Goal: Information Seeking & Learning: Check status

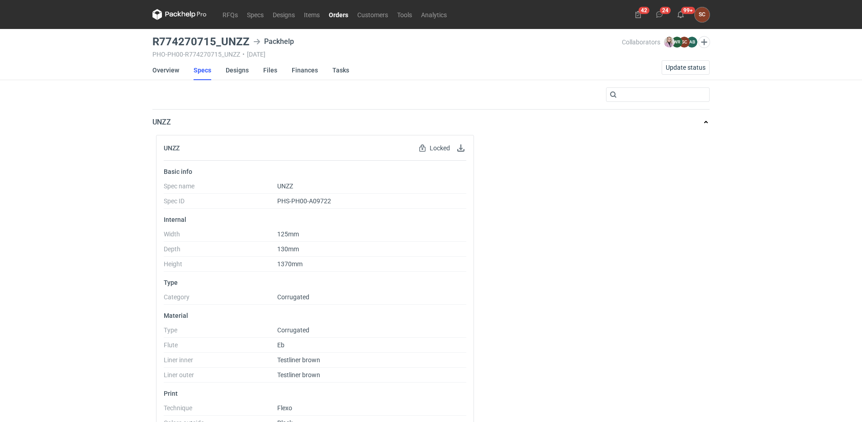
click at [335, 19] on link "Orders" at bounding box center [338, 14] width 29 height 11
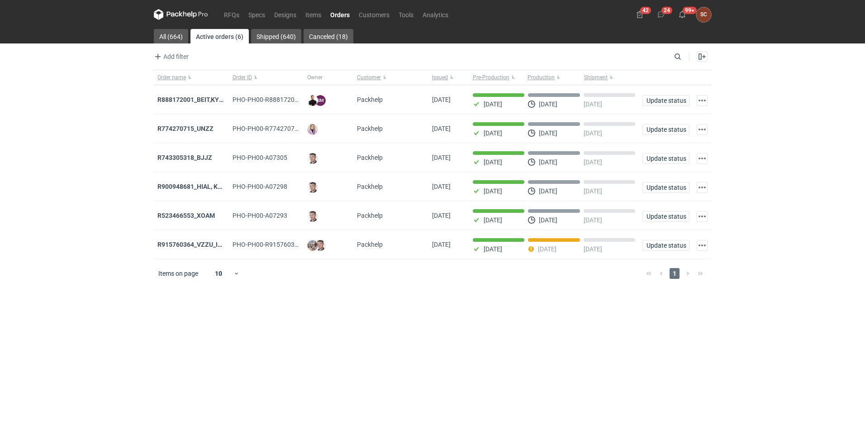
click at [203, 100] on strong "R888172001_BEIT,KYHC" at bounding box center [192, 99] width 70 height 7
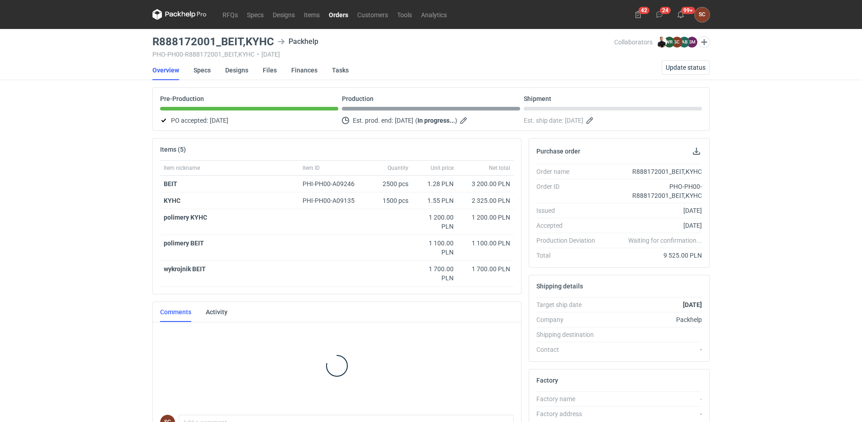
scroll to position [17, 0]
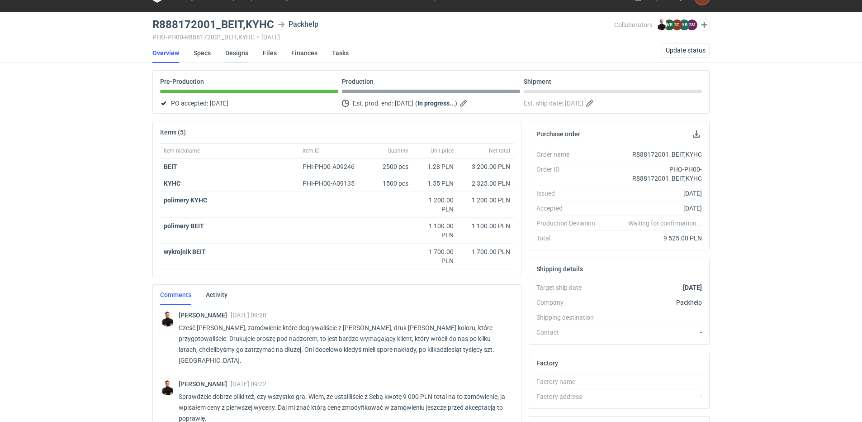
click at [233, 52] on link "Designs" at bounding box center [236, 53] width 23 height 20
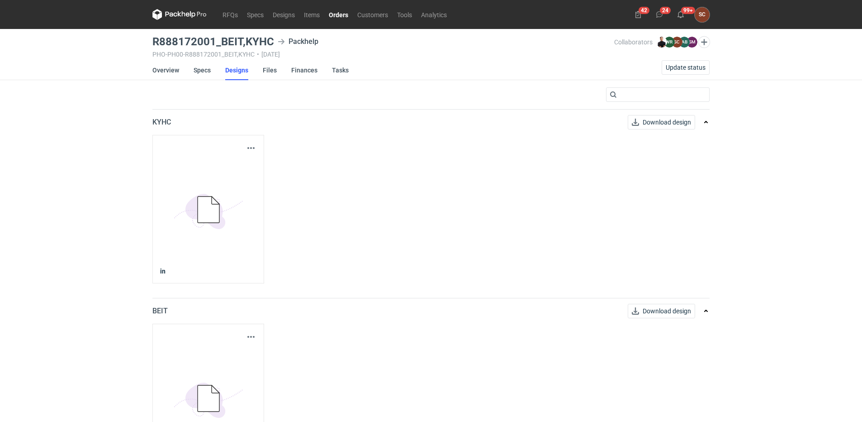
click at [245, 334] on div "Download design part" at bounding box center [208, 336] width 96 height 11
click at [246, 338] on button "button" at bounding box center [251, 336] width 11 height 11
click at [233, 353] on link "Download design part" at bounding box center [211, 356] width 83 height 14
click at [311, 14] on link "Items" at bounding box center [312, 14] width 25 height 11
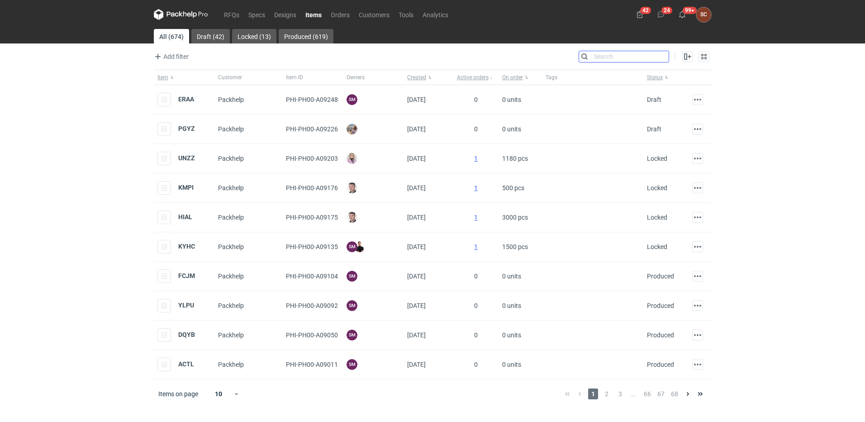
click at [663, 58] on input "Search" at bounding box center [624, 56] width 90 height 11
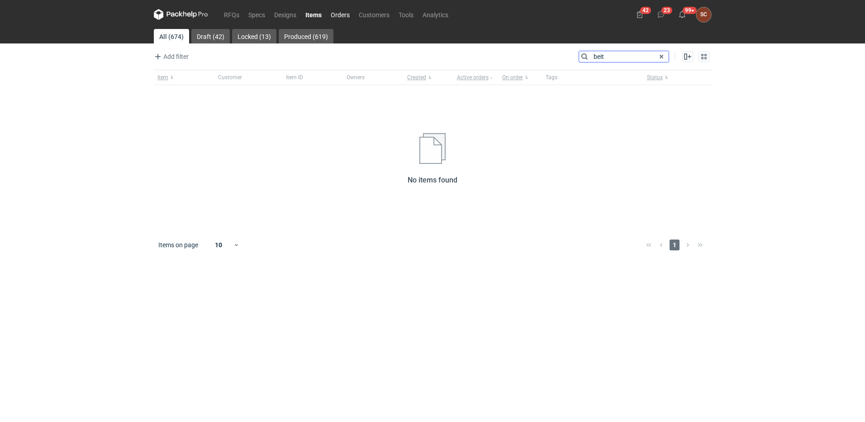
type input "beit"
click at [339, 12] on link "Orders" at bounding box center [340, 14] width 28 height 11
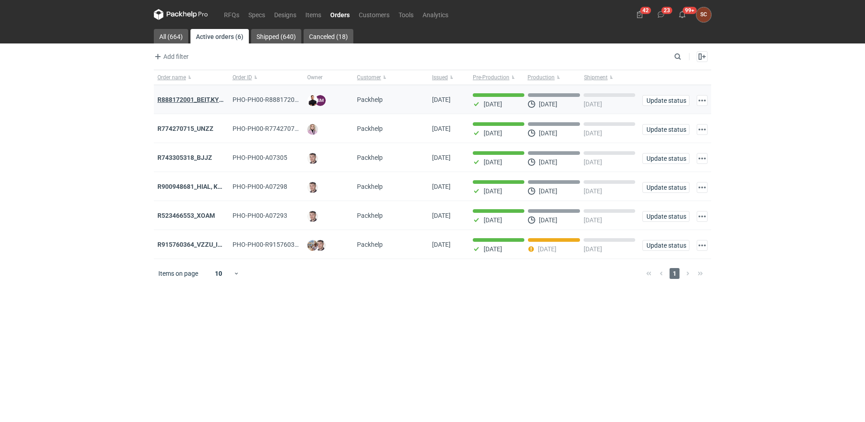
click at [200, 100] on strong "R888172001_BEIT,KYHC" at bounding box center [192, 99] width 70 height 7
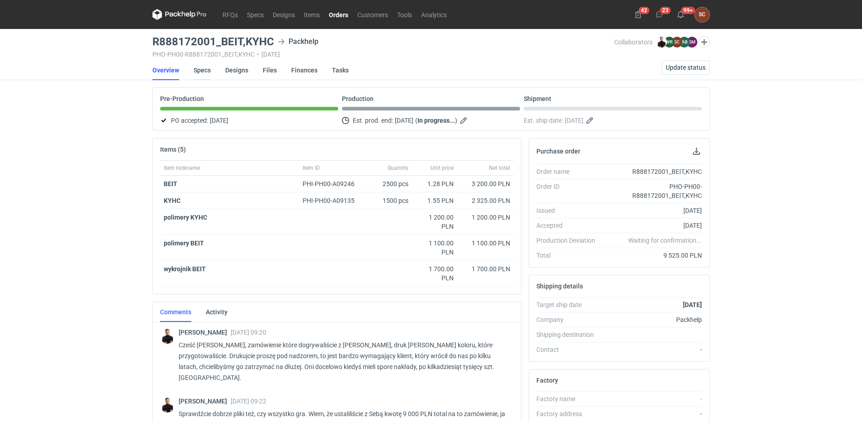
click at [210, 70] on link "Specs" at bounding box center [202, 70] width 17 height 20
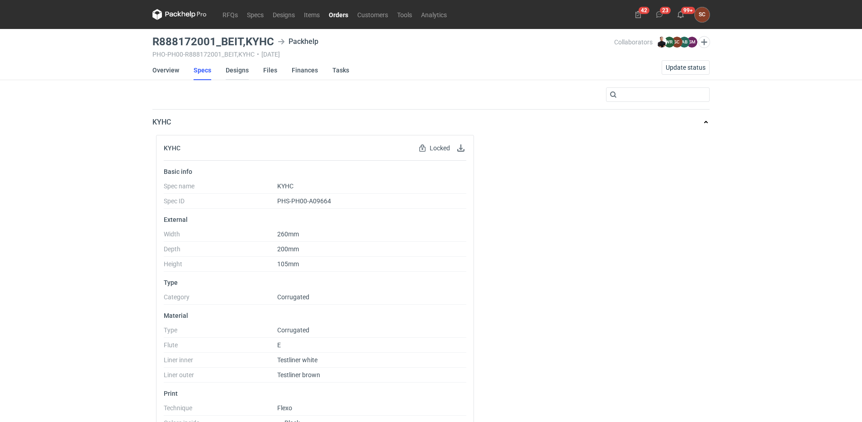
click at [238, 70] on link "Designs" at bounding box center [237, 70] width 23 height 20
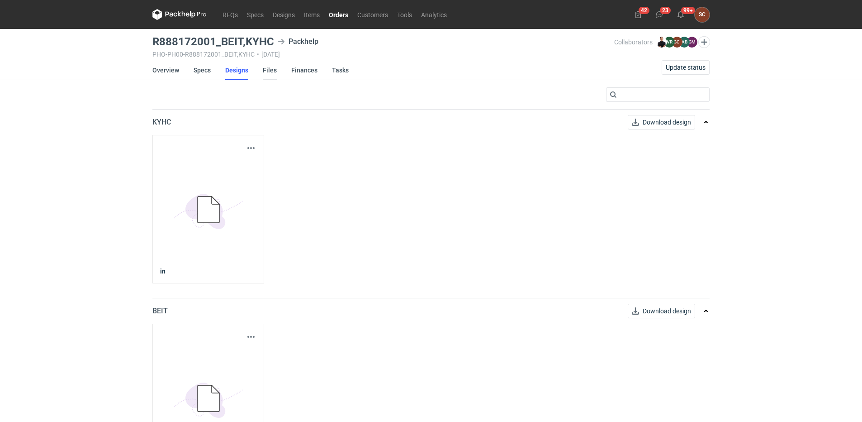
click at [271, 75] on link "Files" at bounding box center [270, 70] width 14 height 20
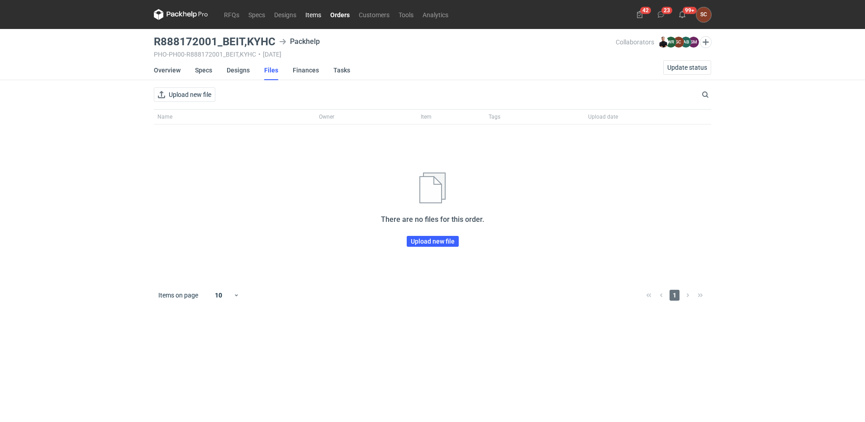
click at [319, 16] on link "Items" at bounding box center [313, 14] width 25 height 11
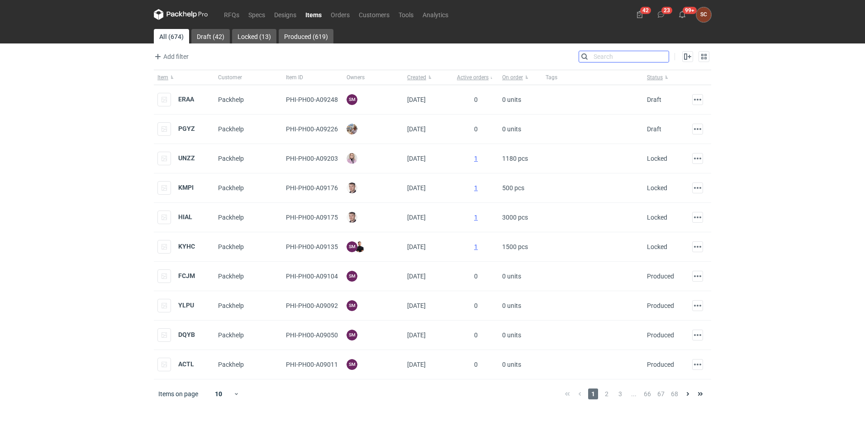
click at [666, 52] on input "Search" at bounding box center [624, 56] width 90 height 11
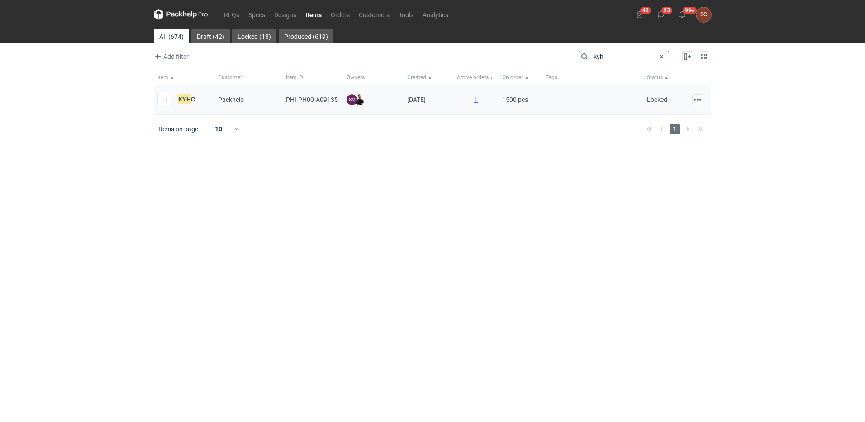
type input "kyh"
click at [191, 100] on strong "KYH C" at bounding box center [186, 99] width 17 height 10
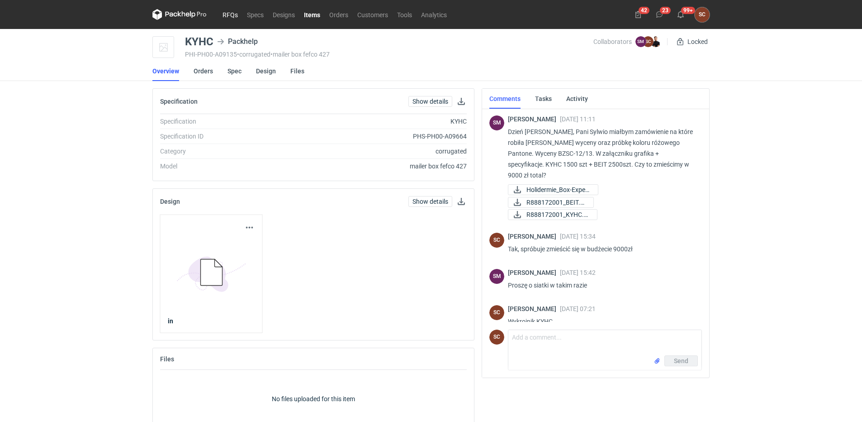
click at [228, 14] on link "RFQs" at bounding box center [230, 14] width 24 height 11
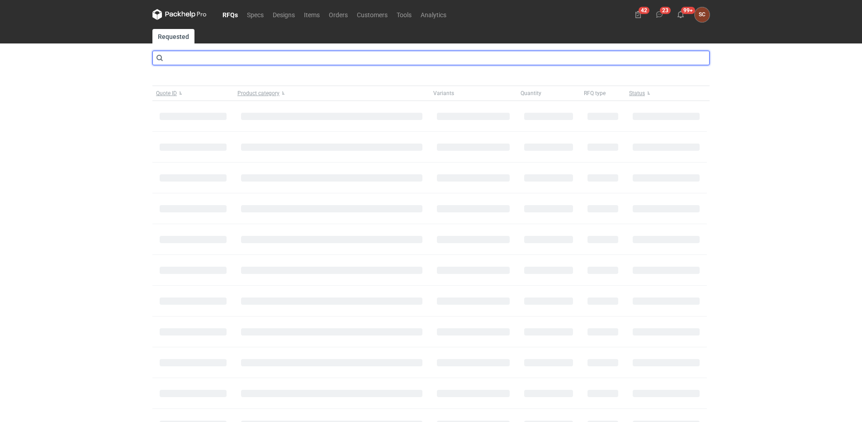
click at [196, 60] on input "text" at bounding box center [430, 58] width 557 height 14
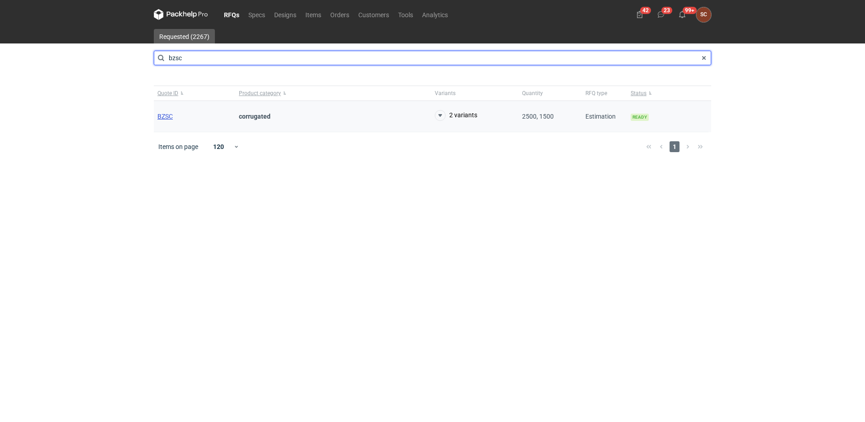
type input "bzsc"
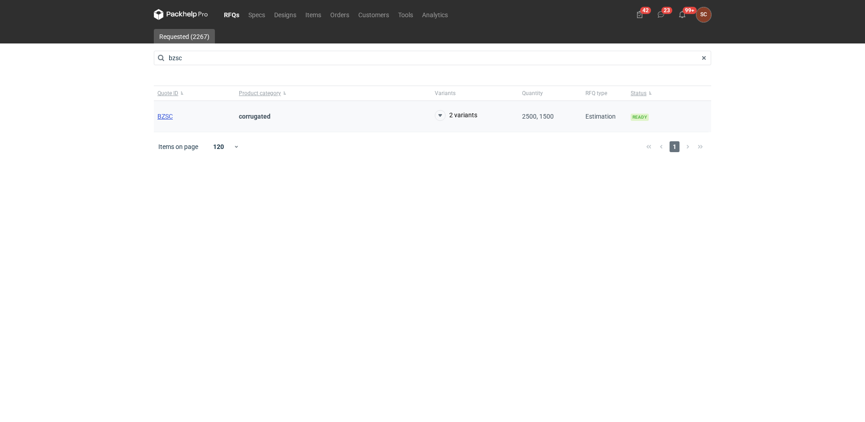
click at [163, 116] on span "BZSC" at bounding box center [164, 116] width 15 height 7
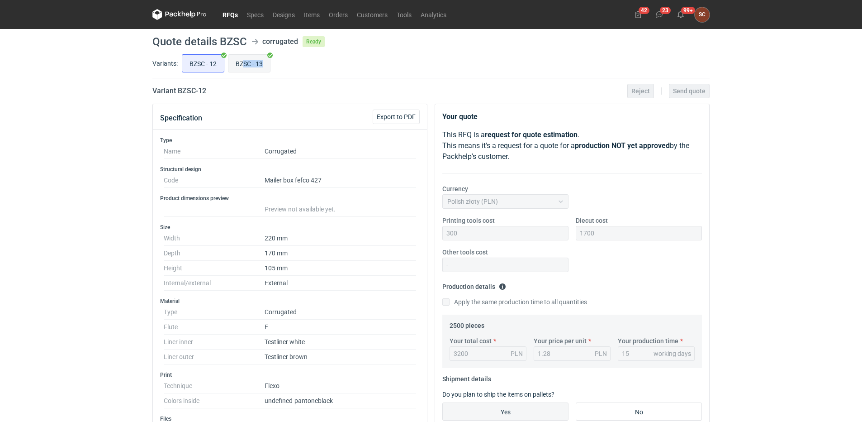
click at [243, 69] on label "BZSC - 13" at bounding box center [249, 63] width 43 height 18
click at [303, 66] on div "BZSC - 12 BZSC - 13" at bounding box center [445, 63] width 530 height 22
click at [252, 63] on input "BZSC - 13" at bounding box center [250, 63] width 42 height 17
radio input "true"
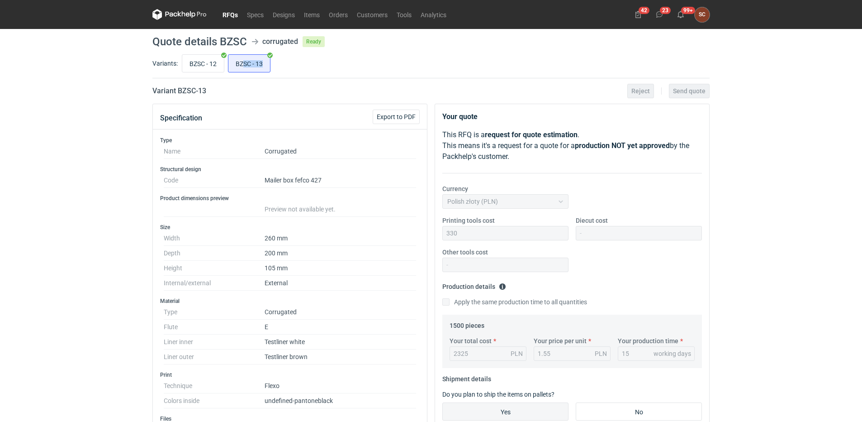
click at [318, 78] on div "Variants: BZSC - 12 BZSC - 13" at bounding box center [430, 65] width 557 height 26
click at [258, 64] on input "BZSC - 13" at bounding box center [250, 63] width 42 height 17
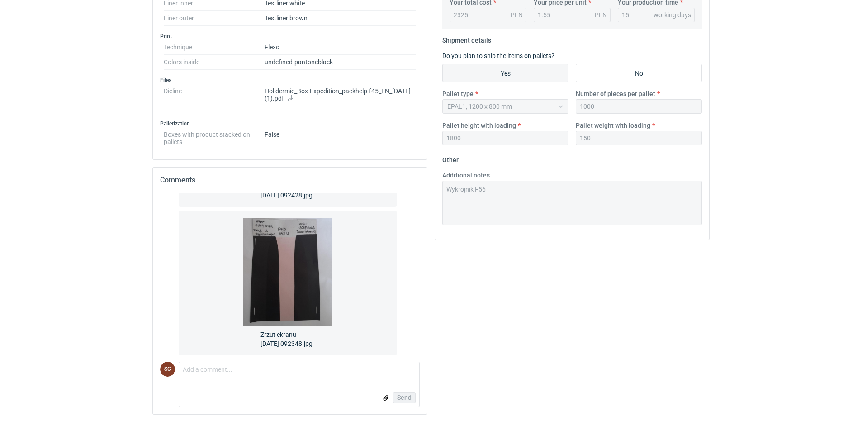
scroll to position [548, 0]
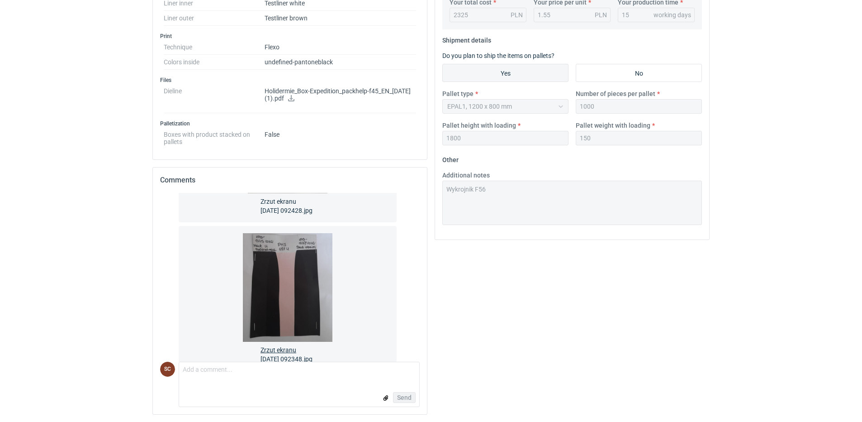
click at [286, 286] on img at bounding box center [288, 287] width 91 height 109
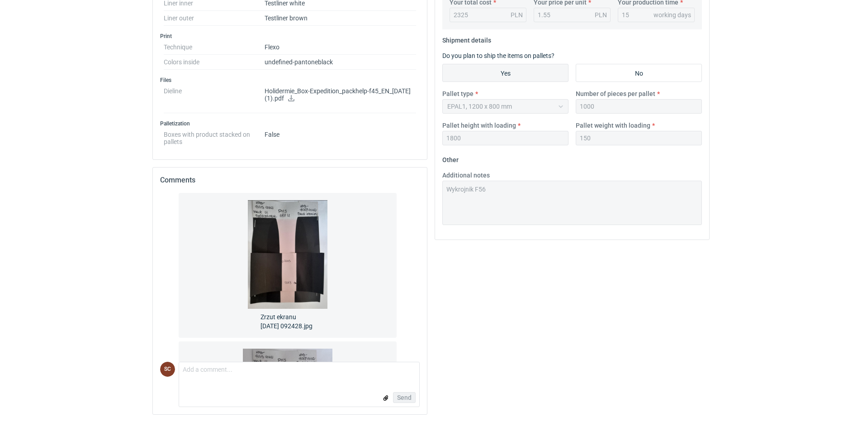
scroll to position [412, 0]
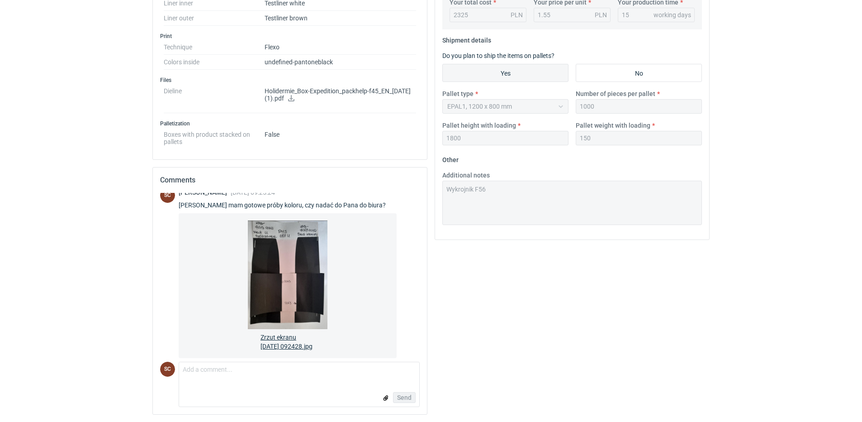
click at [279, 257] on img at bounding box center [288, 274] width 91 height 109
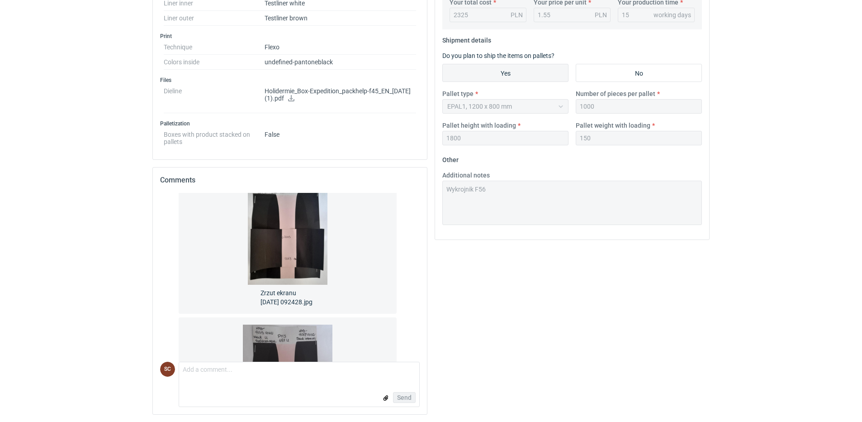
scroll to position [457, 0]
click at [276, 291] on span "Zrzut ekranu 2025-08-26 092428.jpg" at bounding box center [288, 295] width 54 height 22
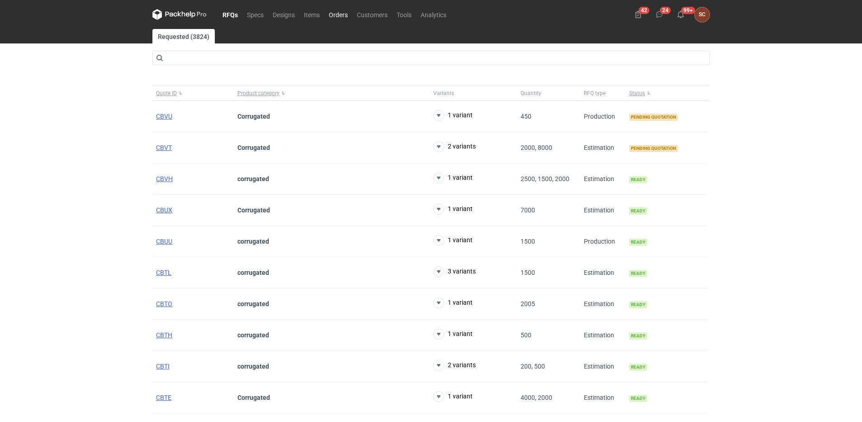
click at [335, 13] on link "Orders" at bounding box center [338, 14] width 28 height 11
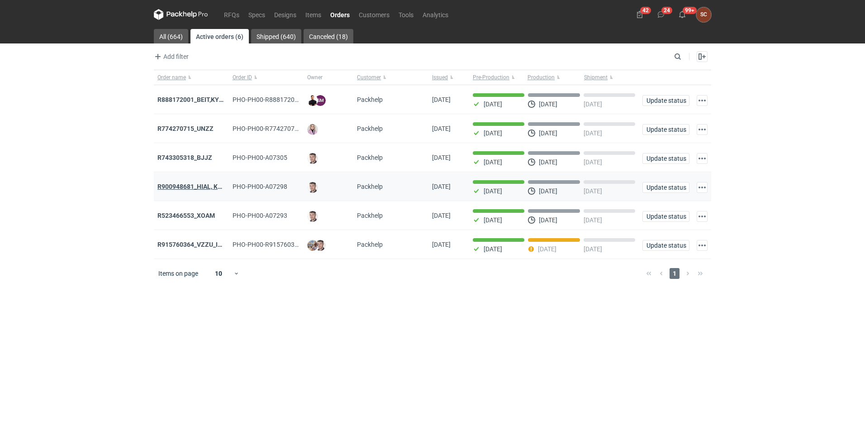
click at [196, 190] on strong "R900948681_HIAL, KMPI" at bounding box center [192, 186] width 71 height 7
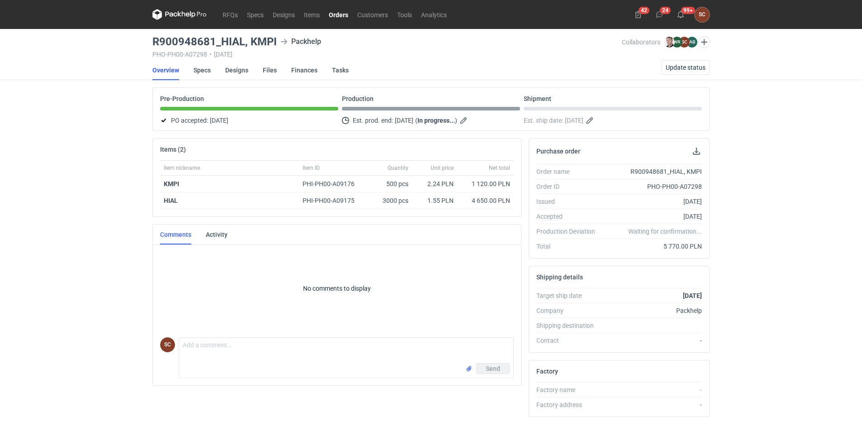
click at [341, 14] on link "Orders" at bounding box center [338, 14] width 29 height 11
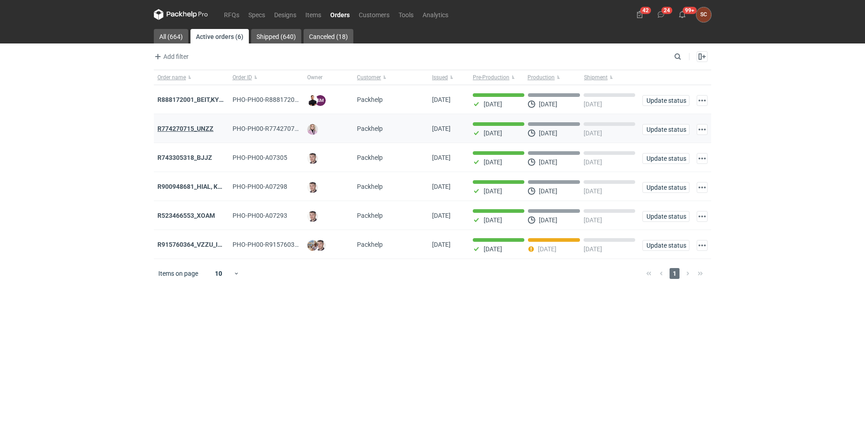
click at [189, 129] on strong "R774270715_UNZZ" at bounding box center [185, 128] width 56 height 7
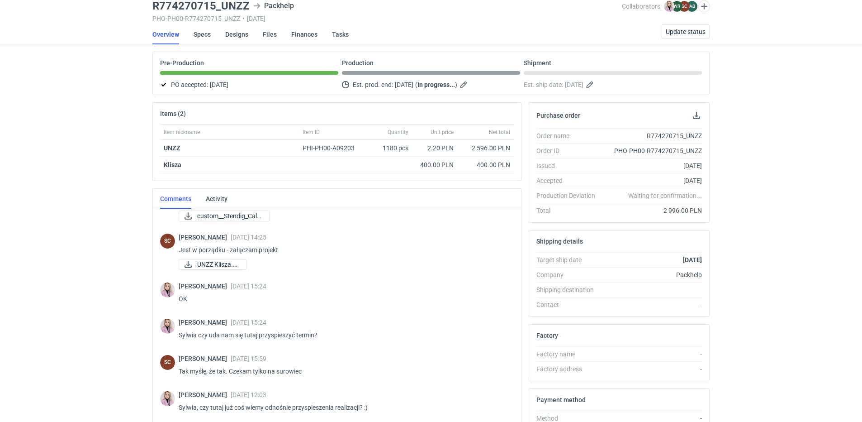
scroll to position [160, 0]
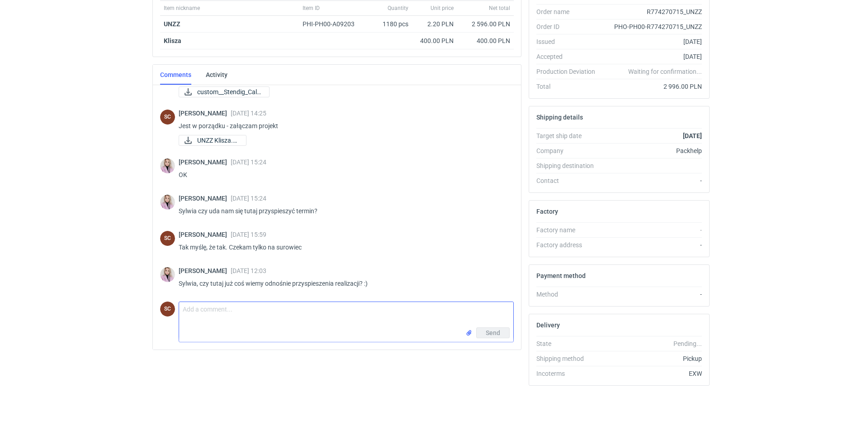
click at [202, 322] on textarea "Comment message" at bounding box center [346, 314] width 334 height 25
click at [432, 307] on textarea "[PERSON_NAME] zamówienie czeka na realizację, myślę, że w przyszłym tygodniu bę…" at bounding box center [346, 314] width 334 height 25
type textarea "[PERSON_NAME] zamówienie czeka na realizację, myślę, że w przyszłym tygodniu bę…"
click at [500, 333] on span "Send" at bounding box center [493, 332] width 14 height 6
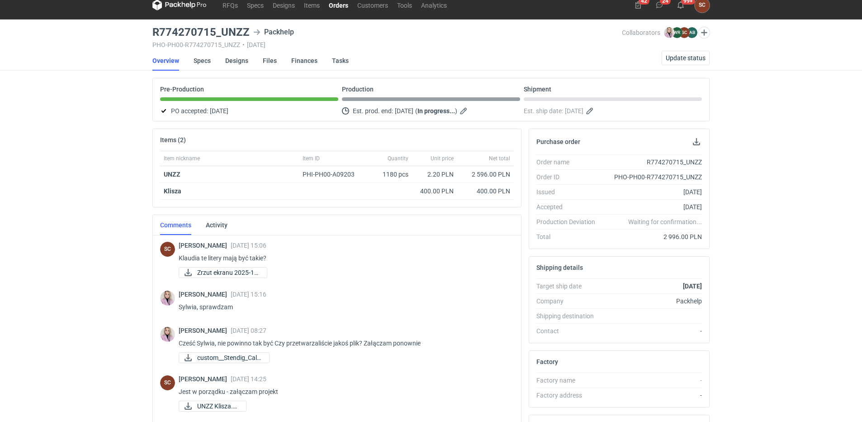
scroll to position [0, 0]
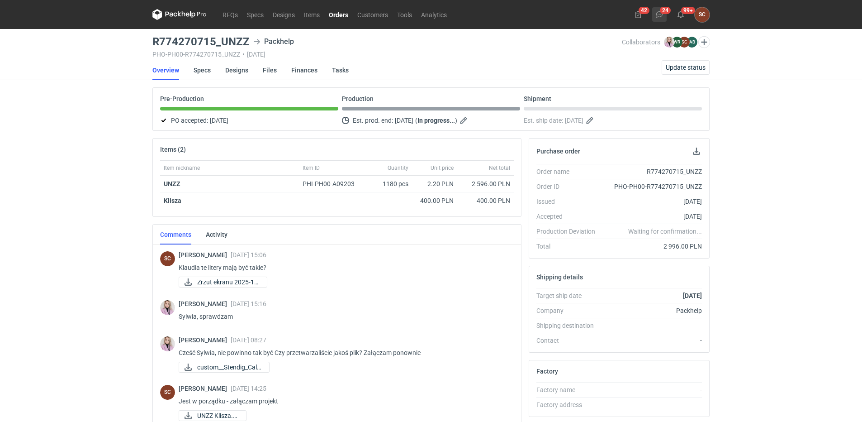
click at [659, 14] on icon at bounding box center [659, 14] width 7 height 7
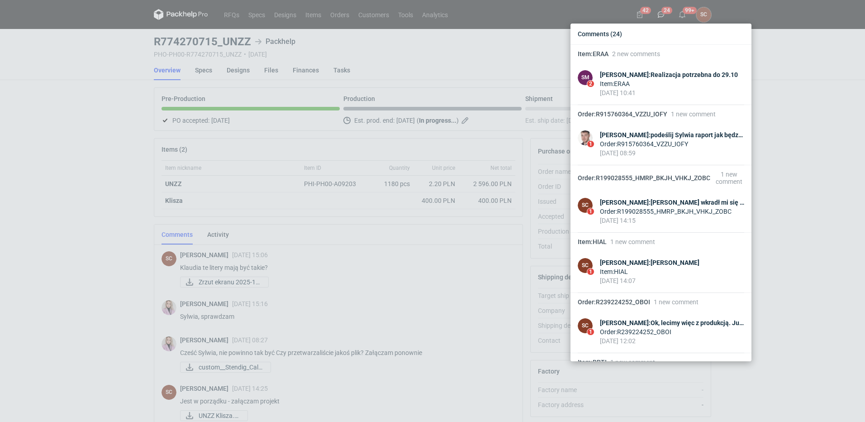
click at [117, 122] on div "Comments (24) Item : ERAA 2 new comments SM 2 [PERSON_NAME] : Realizacja potrze…" at bounding box center [432, 211] width 865 height 422
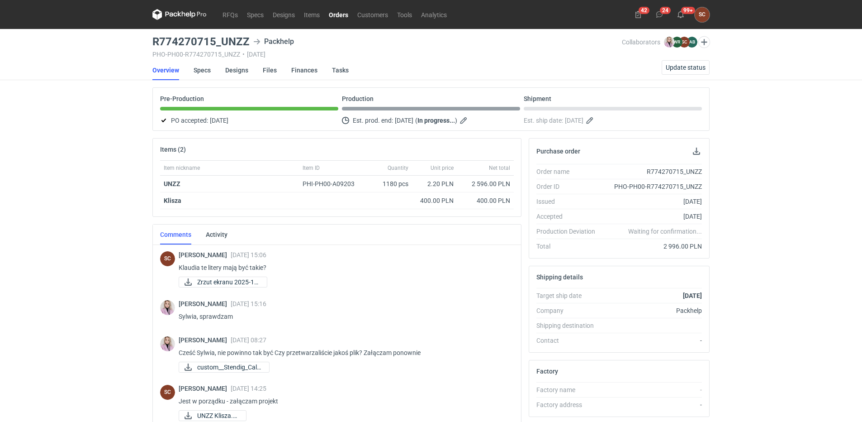
drag, startPoint x: 348, startPoint y: 9, endPoint x: 343, endPoint y: 13, distance: 6.1
click at [348, 9] on link "Orders" at bounding box center [338, 14] width 29 height 11
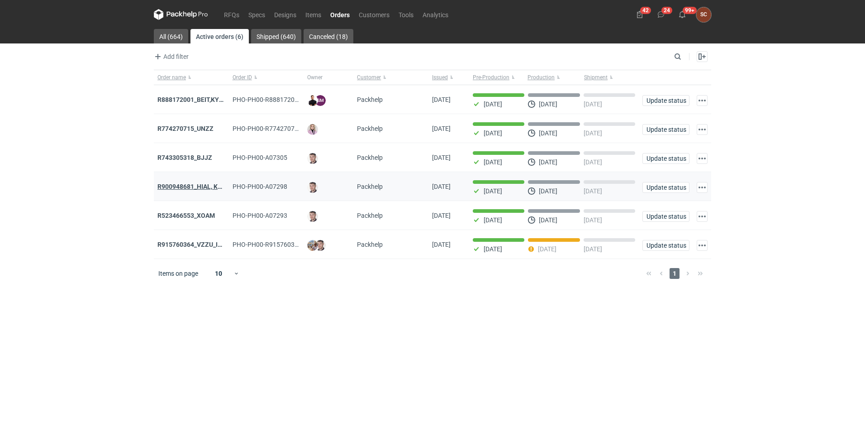
click at [181, 186] on strong "R900948681_HIAL, KMPI" at bounding box center [192, 186] width 71 height 7
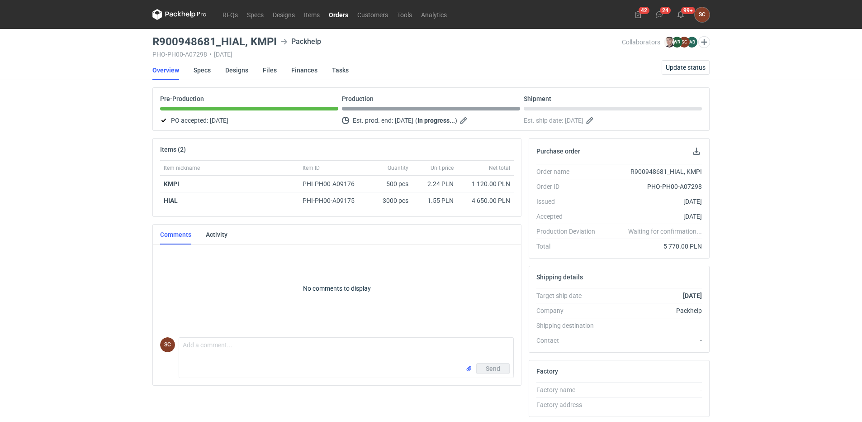
click at [334, 14] on link "Orders" at bounding box center [338, 14] width 29 height 11
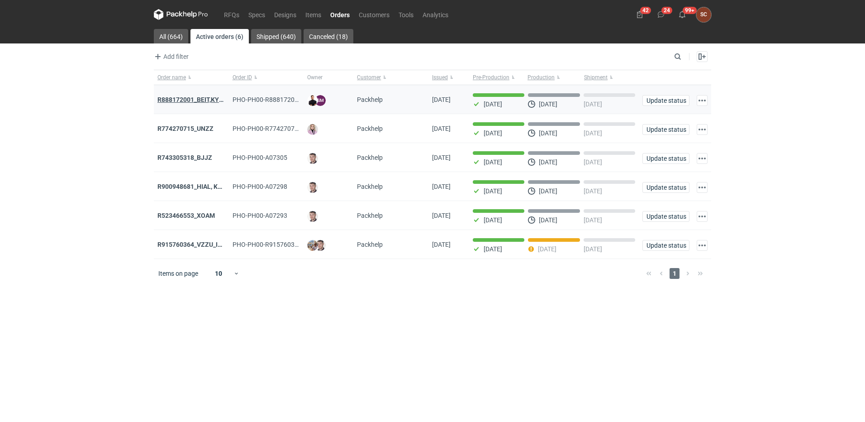
click at [212, 100] on strong "R888172001_BEIT,KYHC" at bounding box center [192, 99] width 70 height 7
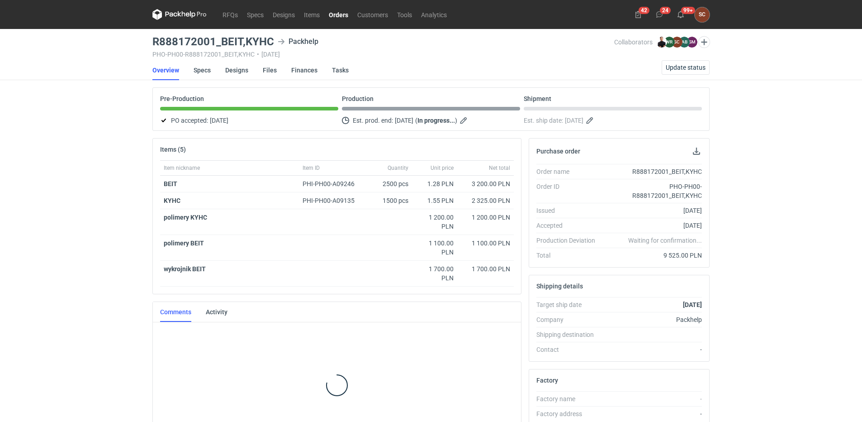
scroll to position [17, 0]
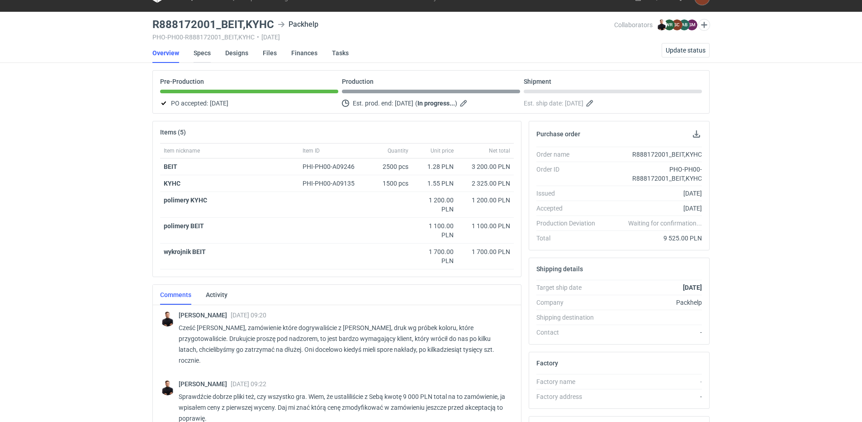
click at [206, 55] on link "Specs" at bounding box center [202, 53] width 17 height 20
